Goal: Task Accomplishment & Management: Manage account settings

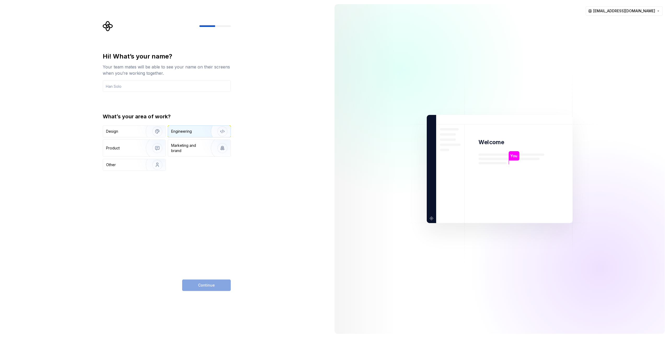
click at [179, 131] on div "Engineering" at bounding box center [181, 131] width 21 height 5
click at [131, 88] on input "text" at bounding box center [167, 87] width 128 height 12
type input "ก"
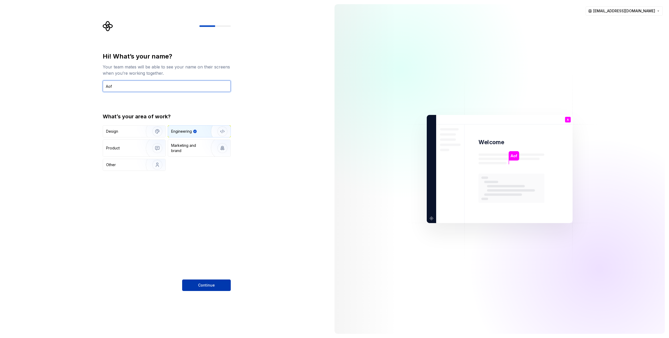
type input "Aof"
click at [215, 288] on button "Continue" at bounding box center [206, 286] width 49 height 12
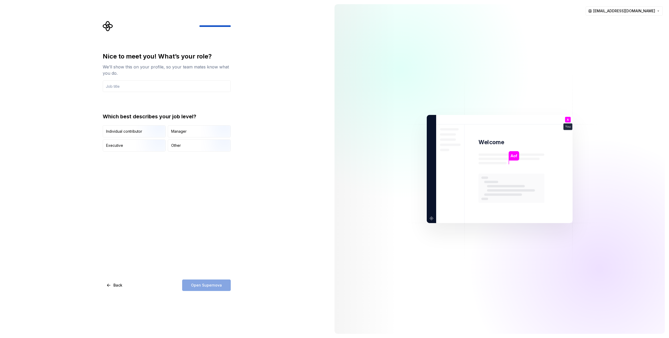
type input "d"
type input "Software engineer"
click at [154, 135] on img "button" at bounding box center [152, 138] width 33 height 35
click at [223, 286] on button "Open Supernova" at bounding box center [206, 286] width 49 height 12
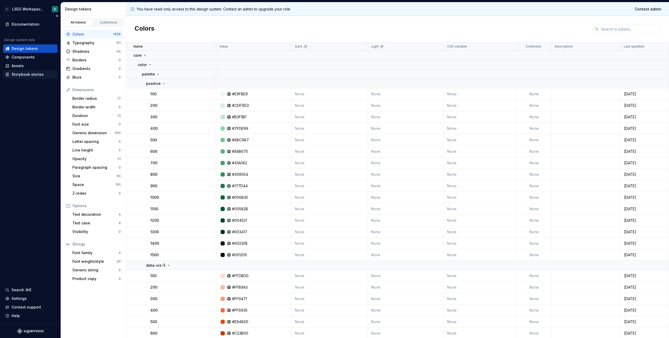
click at [30, 76] on div "Storybook stories" at bounding box center [28, 74] width 32 height 5
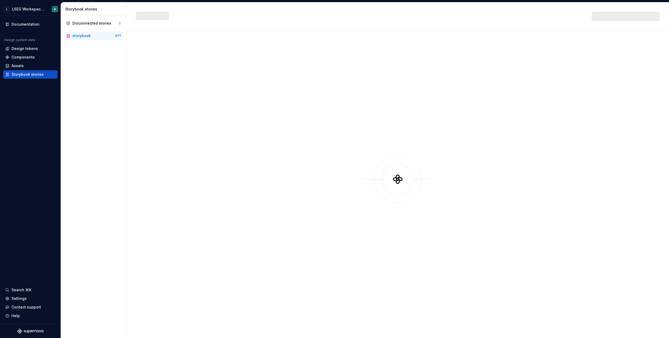
click at [113, 68] on div "Disconnected stories 2 storybook 671" at bounding box center [93, 177] width 65 height 322
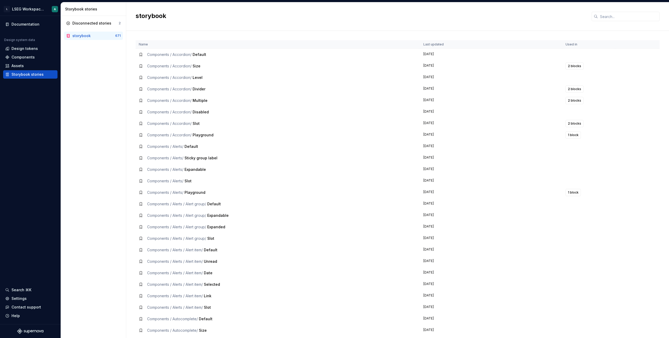
click at [201, 56] on span "Default" at bounding box center [200, 54] width 14 height 4
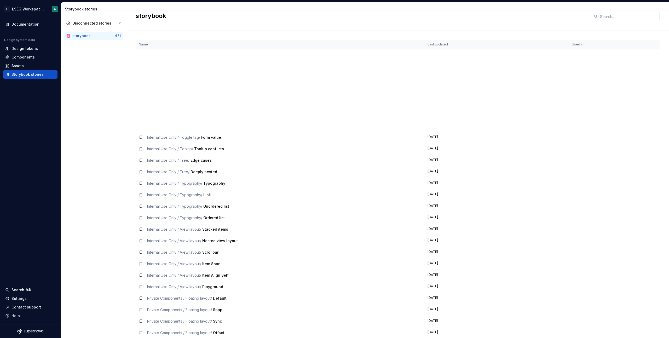
scroll to position [7433, 0]
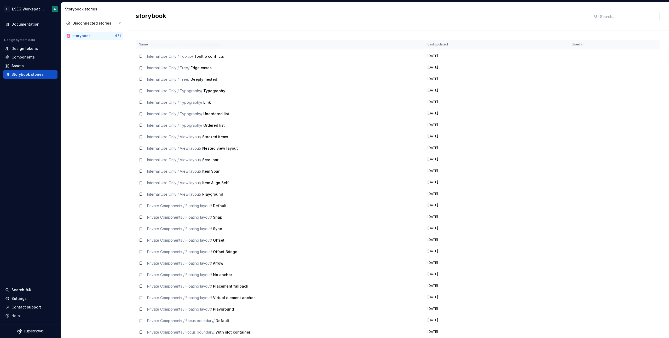
click at [170, 294] on td "Private Components / Floating layout / Virtual element anchor" at bounding box center [280, 298] width 289 height 12
click at [3, 158] on div "Documentation Design system data Design tokens Components Assets Storybook stor…" at bounding box center [30, 170] width 61 height 309
click at [25, 301] on div "Settings" at bounding box center [19, 298] width 15 height 5
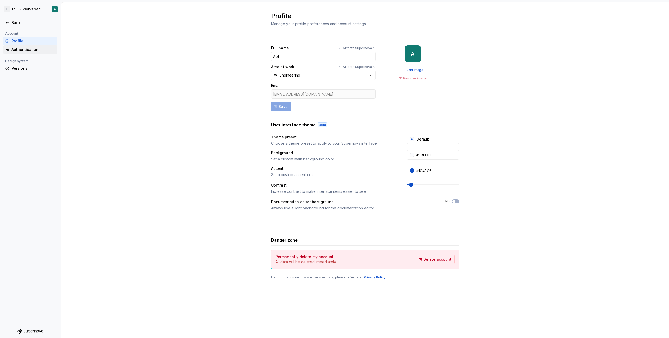
click at [29, 49] on div "Authentication" at bounding box center [34, 49] width 44 height 5
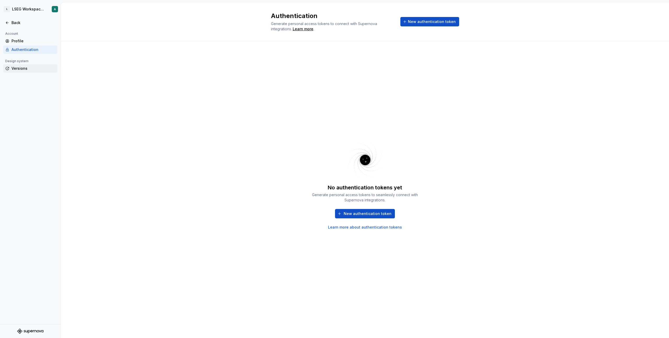
click at [21, 68] on div "Versions" at bounding box center [34, 68] width 44 height 5
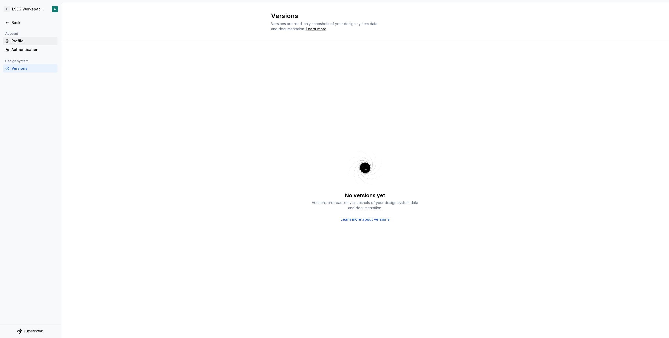
click at [21, 41] on div "Profile" at bounding box center [34, 40] width 44 height 5
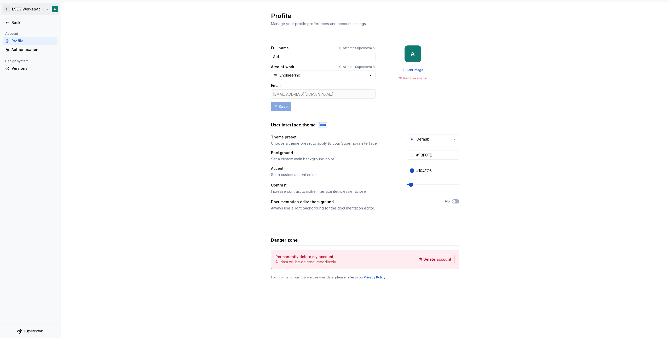
click at [54, 7] on html "L LSEG Workspace Design System A Back Account Profile Authentication Design sys…" at bounding box center [334, 169] width 669 height 338
click at [128, 96] on html "L LSEG Workspace Design System A Back Account Profile Authentication Design sys…" at bounding box center [334, 169] width 669 height 338
click at [317, 80] on button "Engineering" at bounding box center [323, 75] width 105 height 9
click at [192, 83] on div "Full name Affects Supernova AI Aof Area of work Affects Supernova AI Engineerin…" at bounding box center [365, 168] width 609 height 264
click at [22, 49] on div "Authentication" at bounding box center [34, 49] width 44 height 5
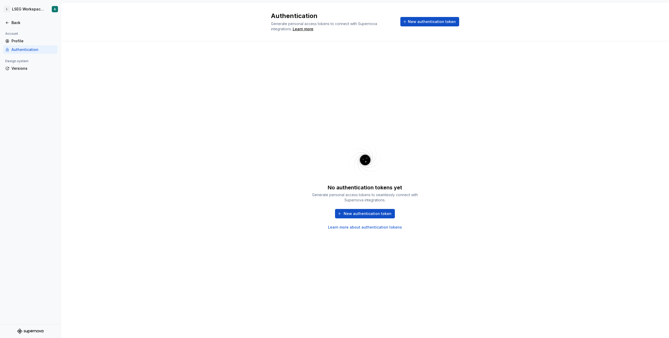
click at [423, 27] on div "Authentication Generate personal access tokens to connect with Supernova integr…" at bounding box center [365, 22] width 188 height 20
click at [427, 22] on span "New authentication token" at bounding box center [432, 21] width 48 height 5
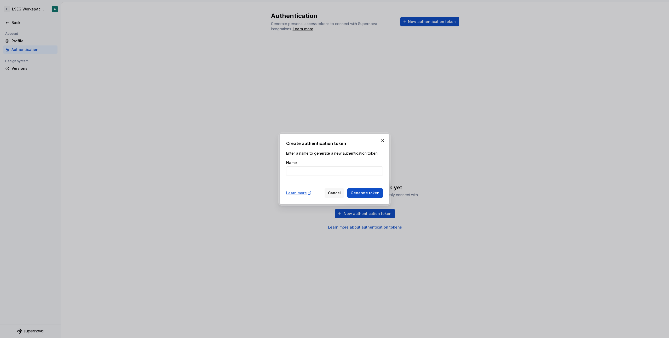
click at [388, 141] on div "Create authentication token Enter a name to generate a new authentication token…" at bounding box center [335, 169] width 110 height 71
click at [383, 141] on button "button" at bounding box center [382, 140] width 7 height 7
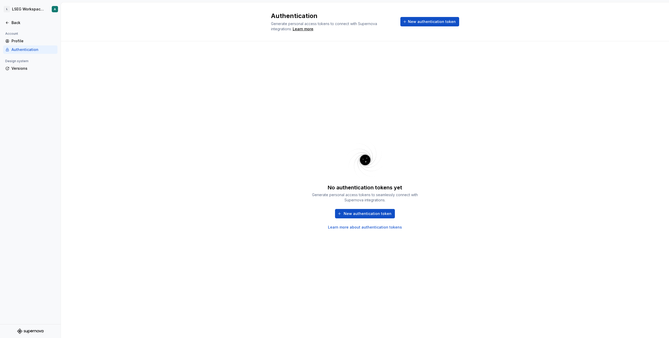
click at [13, 36] on div "Account" at bounding box center [11, 34] width 17 height 6
click at [16, 38] on div "Profile" at bounding box center [30, 41] width 54 height 8
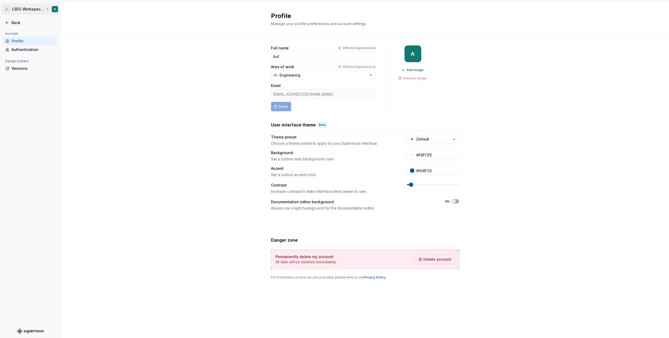
click at [32, 10] on html "L LSEG Workspace Design System A Back Account Profile Authentication Design sys…" at bounding box center [334, 169] width 669 height 338
click at [68, 57] on html "L LSEG Workspace Design System A Back Account Profile Authentication Design sys…" at bounding box center [334, 169] width 669 height 338
click at [17, 21] on div "Back" at bounding box center [34, 22] width 44 height 5
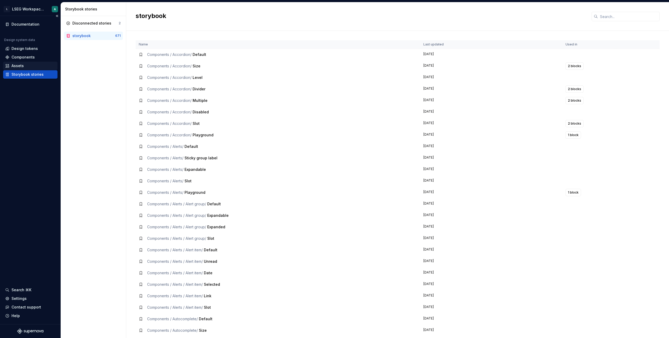
click at [20, 63] on div "Assets" at bounding box center [30, 66] width 54 height 8
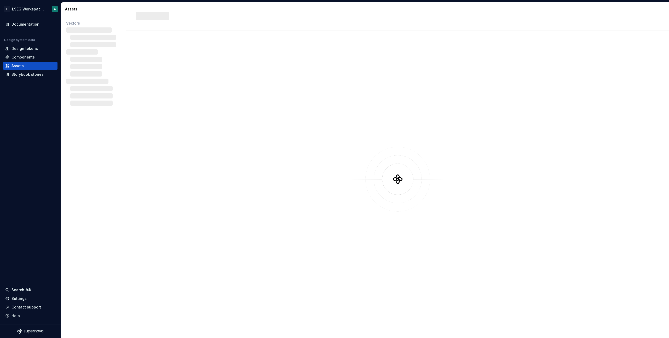
click at [242, 200] on div at bounding box center [398, 179] width 524 height 278
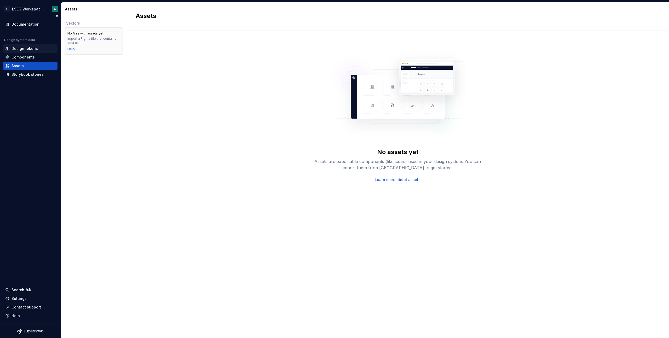
click at [25, 48] on div "Design tokens" at bounding box center [25, 48] width 26 height 5
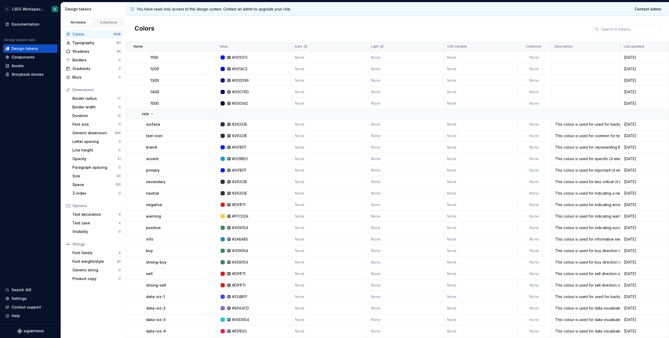
scroll to position [3749, 0]
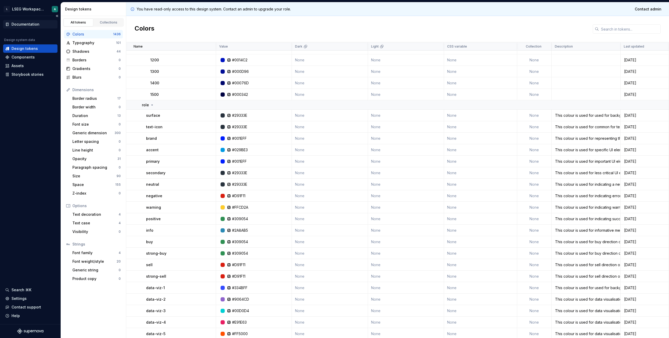
click at [26, 23] on div "Documentation" at bounding box center [26, 24] width 28 height 5
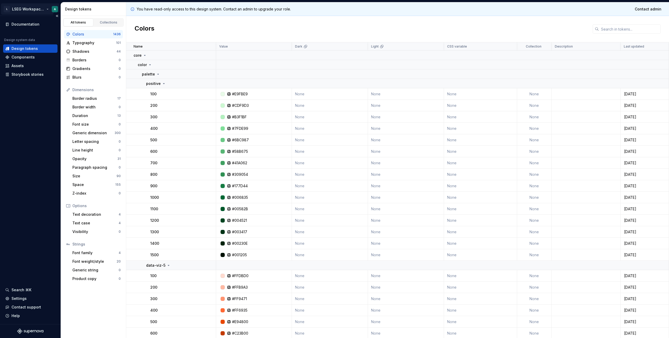
click at [44, 8] on html "L LSEG Workspace Design System A Documentation Design system data Design tokens…" at bounding box center [334, 169] width 669 height 338
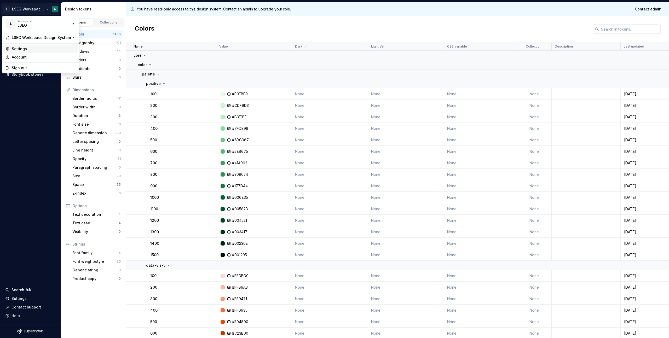
click at [32, 48] on div "Settings" at bounding box center [44, 48] width 64 height 5
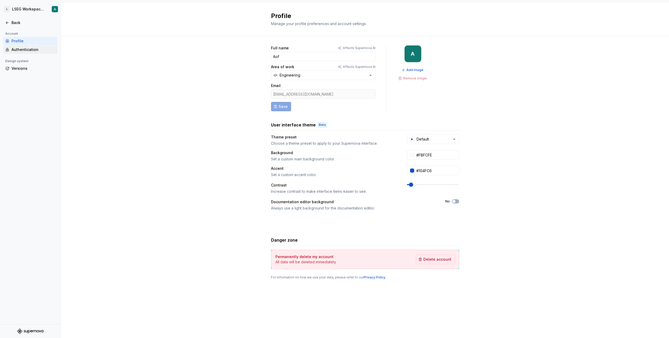
click at [27, 52] on div "Authentication" at bounding box center [34, 49] width 44 height 5
